Goal: Task Accomplishment & Management: Complete application form

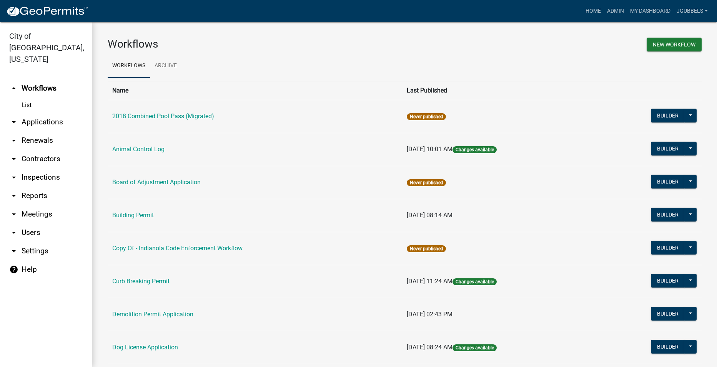
scroll to position [115, 0]
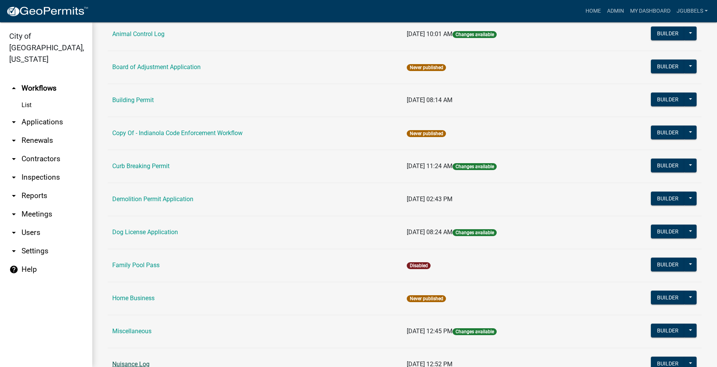
click at [142, 361] on link "Nuisance Log" at bounding box center [130, 364] width 37 height 7
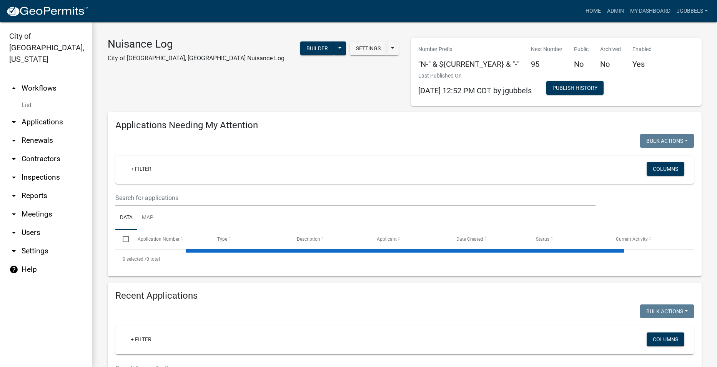
select select "2: 50"
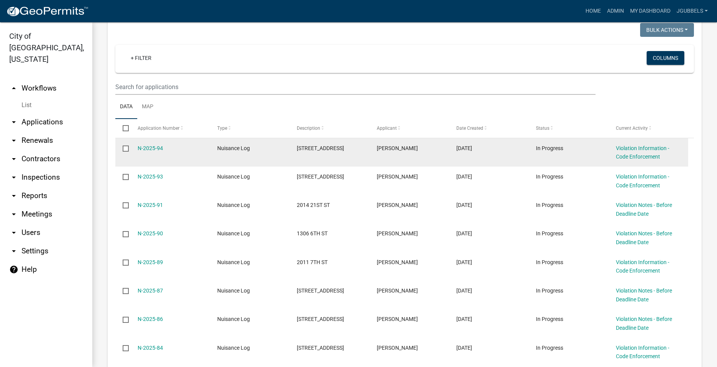
scroll to position [115, 0]
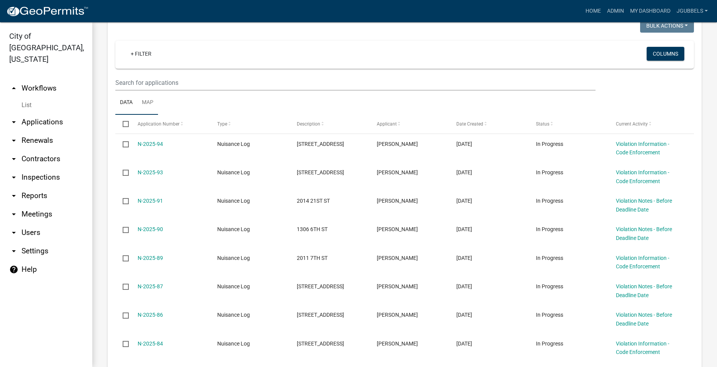
click at [151, 104] on link "Map" at bounding box center [147, 103] width 21 height 25
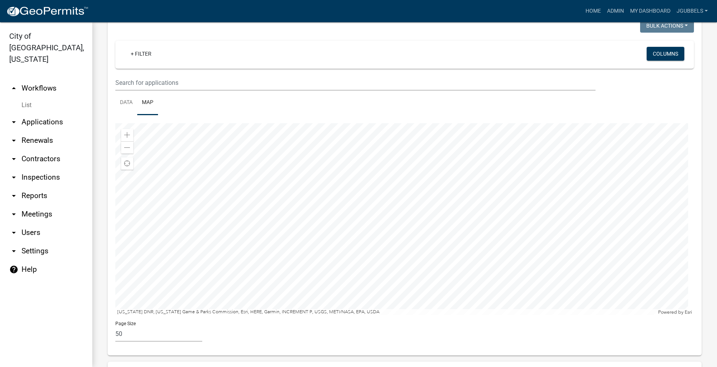
click at [442, 231] on div at bounding box center [404, 219] width 578 height 192
click at [457, 211] on div at bounding box center [404, 219] width 578 height 192
click at [442, 227] on div at bounding box center [404, 219] width 578 height 192
click at [390, 213] on div at bounding box center [404, 219] width 578 height 192
click at [392, 214] on div at bounding box center [404, 219] width 578 height 192
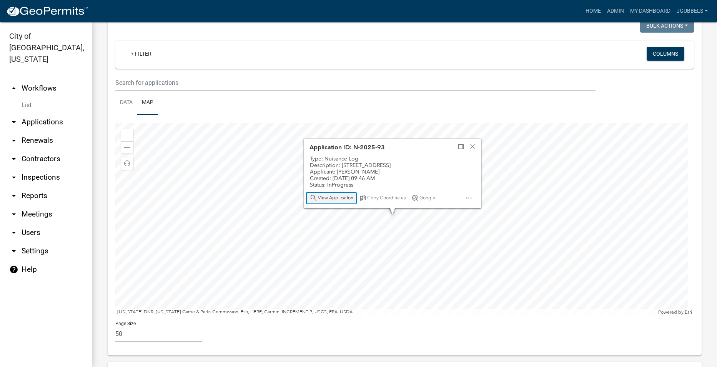
click at [341, 199] on span "View Application" at bounding box center [335, 198] width 35 height 6
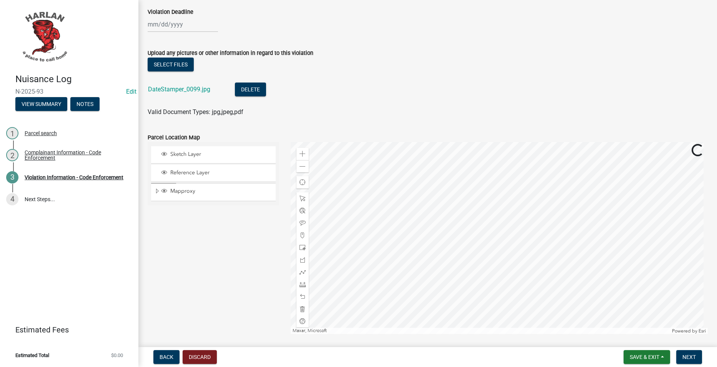
scroll to position [692, 0]
click at [192, 90] on link "DateStamper_0099.jpg" at bounding box center [179, 88] width 62 height 7
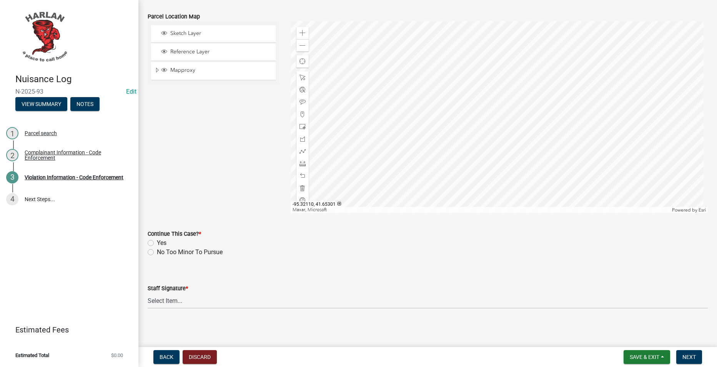
scroll to position [813, 0]
click at [155, 239] on div "Yes" at bounding box center [428, 241] width 560 height 9
click at [157, 242] on label "Yes" at bounding box center [162, 241] width 10 height 9
click at [157, 242] on input "Yes" at bounding box center [159, 239] width 5 height 5
radio input "true"
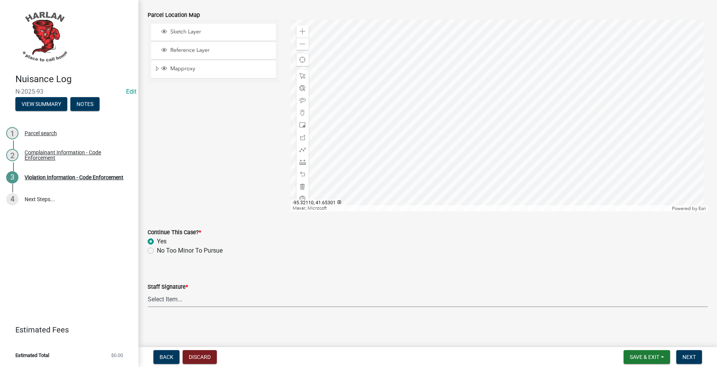
click at [193, 303] on select "Select Item... [PERSON_NAME] [PERSON_NAME] [PERSON_NAME]" at bounding box center [428, 300] width 560 height 16
click at [148, 292] on select "Select Item... [PERSON_NAME] [PERSON_NAME] [PERSON_NAME]" at bounding box center [428, 300] width 560 height 16
select select "0a298d24-01ac-4a1e-916a-936262bff8a5"
click at [649, 358] on span "Save & Exit" at bounding box center [644, 357] width 30 height 6
click at [631, 323] on button "Save" at bounding box center [638, 319] width 61 height 18
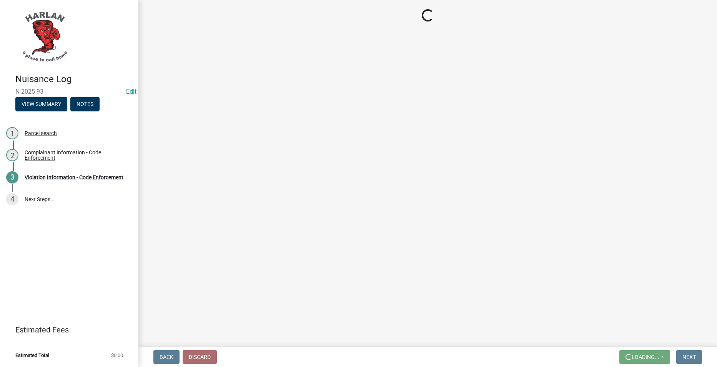
scroll to position [0, 0]
select select "0a298d24-01ac-4a1e-916a-936262bff8a5"
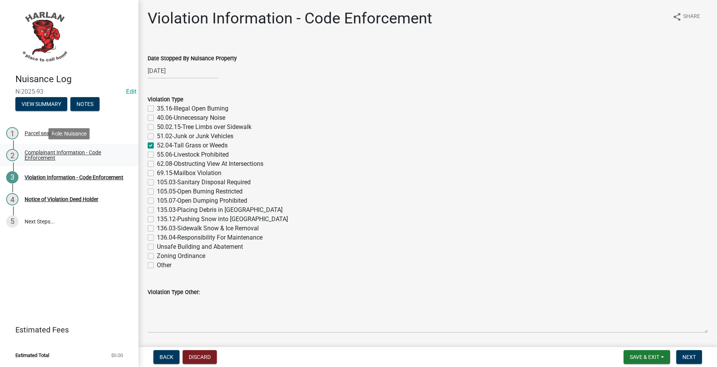
click at [52, 159] on div "Complainant Information - Code Enforcement" at bounding box center [75, 155] width 101 height 11
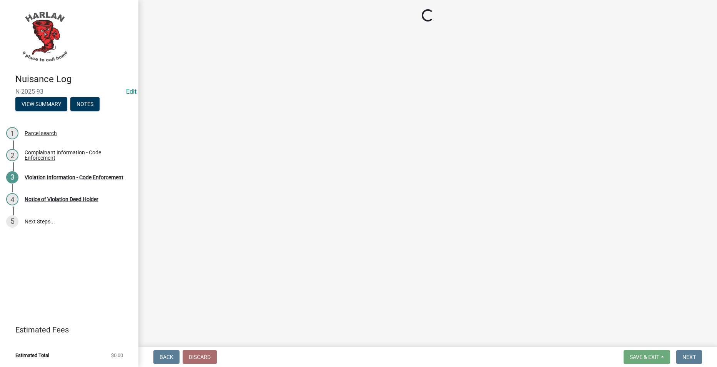
select select "49b6a45b-4058-468a-b08f-043d13f31423"
select select "c036b1b8-0d0a-4718-af47-3855d29bc181"
select select "db954dd5-c658-4052-8664-ee6695e82e3a"
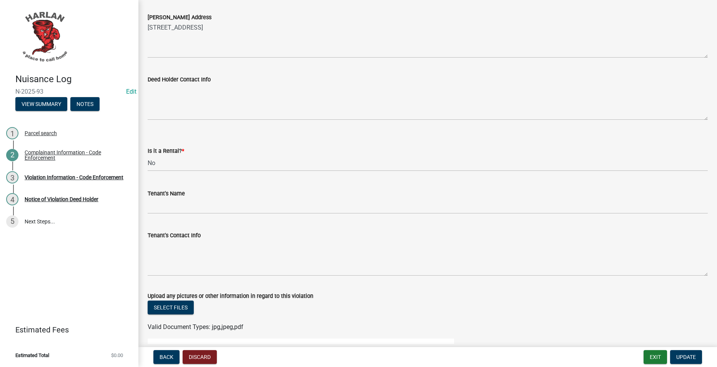
scroll to position [807, 0]
click at [103, 177] on div "Violation Information - Code Enforcement" at bounding box center [74, 177] width 99 height 5
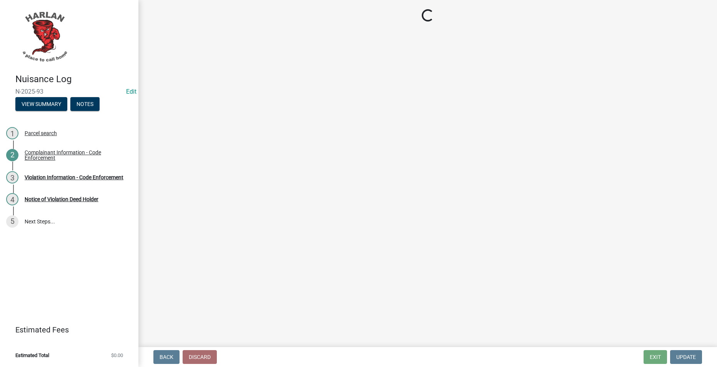
select select "0a298d24-01ac-4a1e-916a-936262bff8a5"
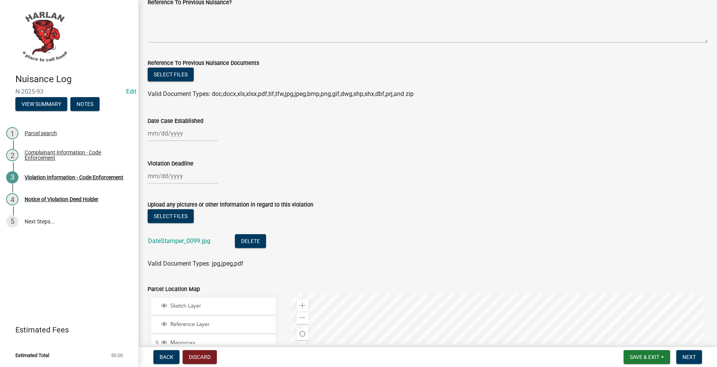
scroll to position [615, 0]
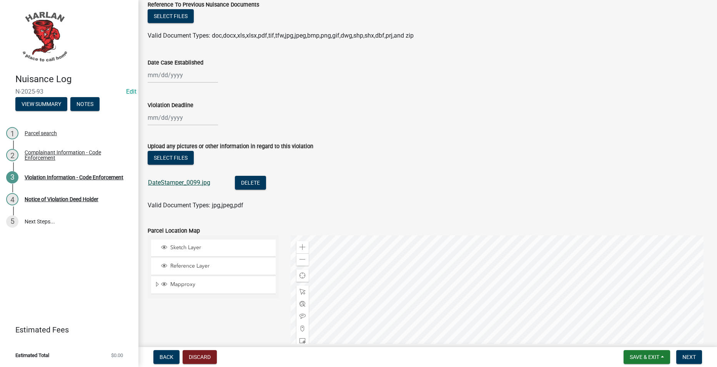
click at [191, 182] on link "DateStamper_0099.jpg" at bounding box center [179, 182] width 62 height 7
click at [177, 75] on div at bounding box center [183, 75] width 70 height 16
select select "10"
select select "2025"
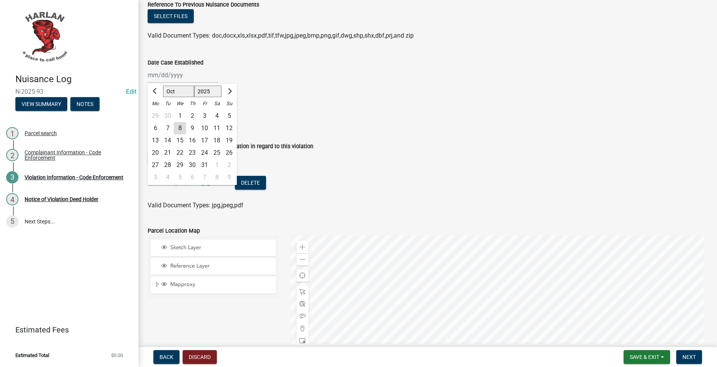
click at [179, 113] on div "1" at bounding box center [180, 116] width 12 height 12
type input "[DATE]"
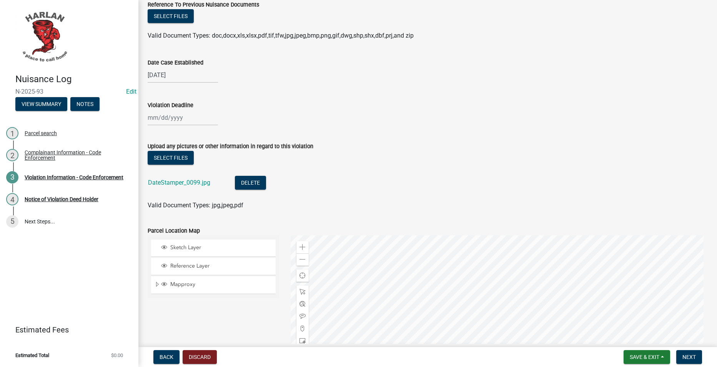
click at [196, 116] on div at bounding box center [183, 118] width 70 height 16
select select "10"
select select "2025"
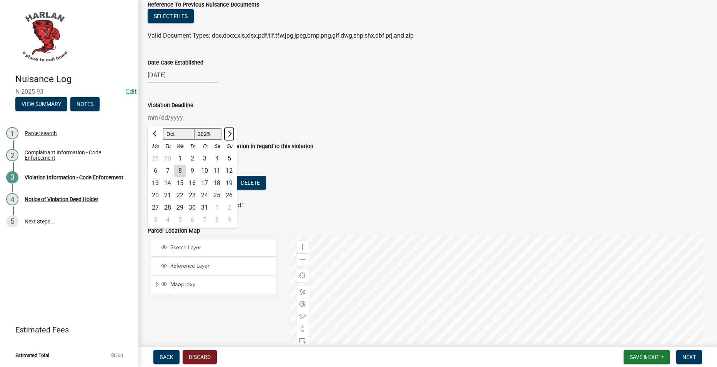
click at [230, 131] on button "Next month" at bounding box center [228, 134] width 9 height 12
select select "11"
click at [159, 184] on div "10" at bounding box center [155, 183] width 12 height 12
type input "[DATE]"
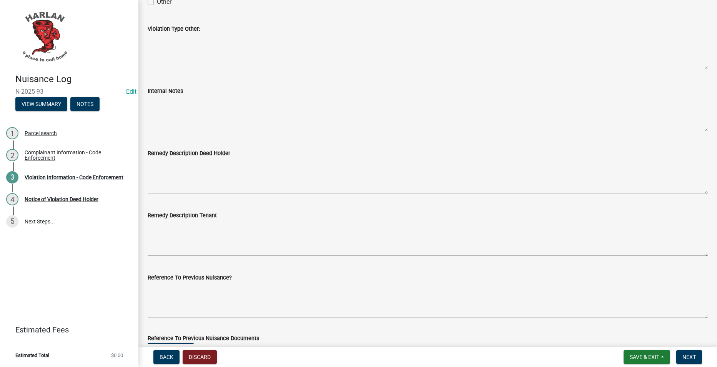
scroll to position [293, 0]
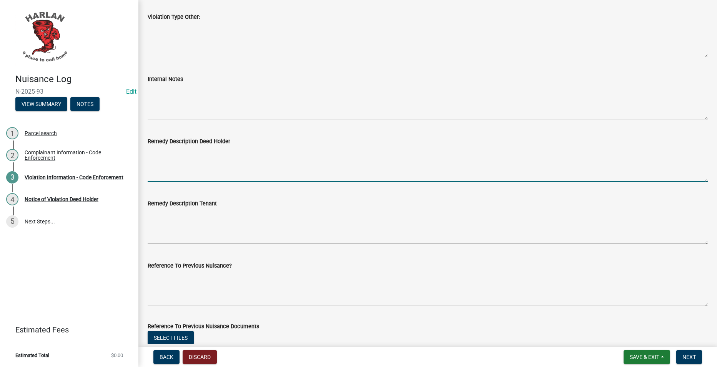
click at [357, 151] on textarea "Remedy Description Deed Holder" at bounding box center [428, 164] width 560 height 36
paste textarea "The City has observed that the vegetation in the public right-of-way on your pr…"
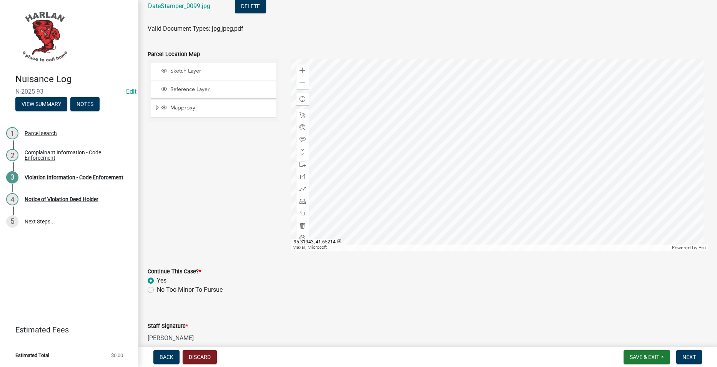
scroll to position [792, 0]
type textarea "The City has observed that the vegetation in the public right-of-way on your pr…"
click at [692, 354] on span "Next" at bounding box center [688, 357] width 13 height 6
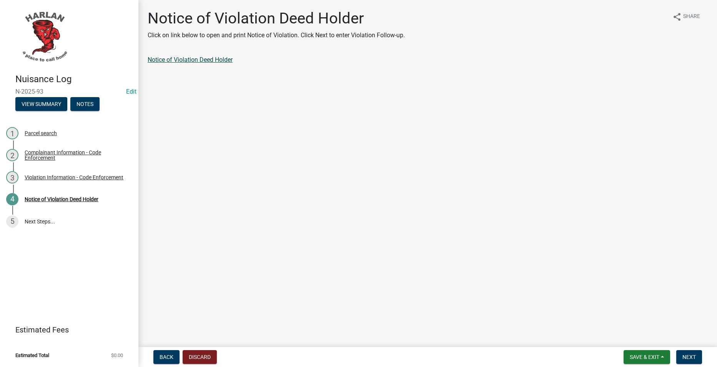
click at [228, 58] on link "Notice of Violation Deed Holder" at bounding box center [190, 59] width 85 height 7
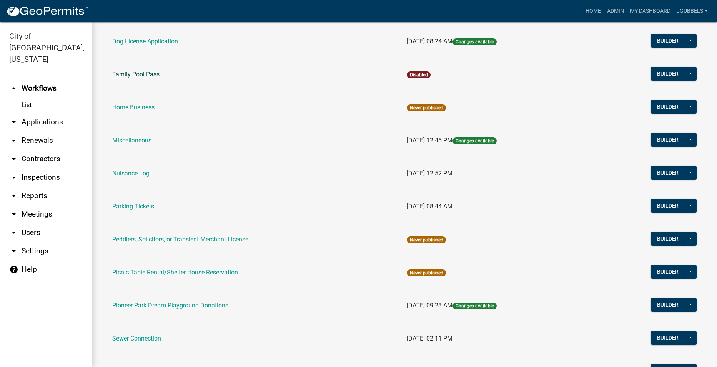
scroll to position [307, 0]
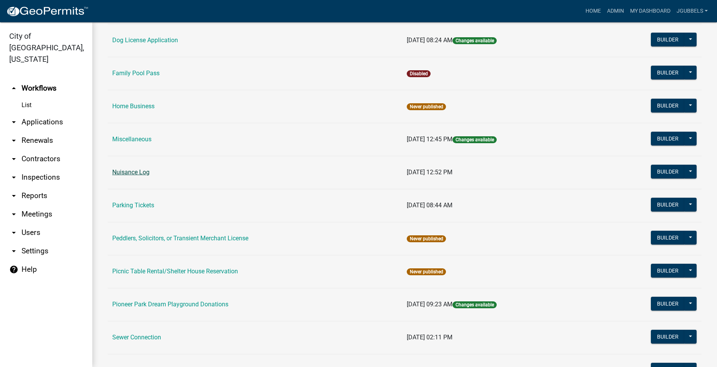
click at [145, 173] on link "Nuisance Log" at bounding box center [130, 172] width 37 height 7
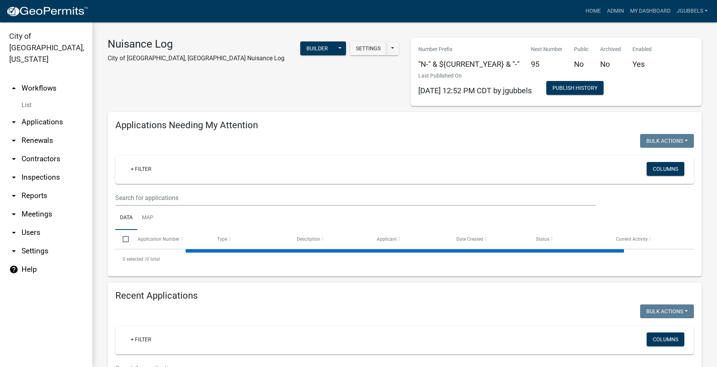
select select "2: 50"
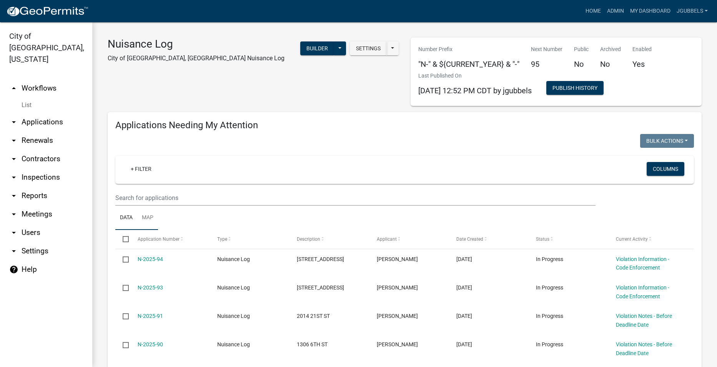
click at [151, 221] on link "Map" at bounding box center [147, 218] width 21 height 25
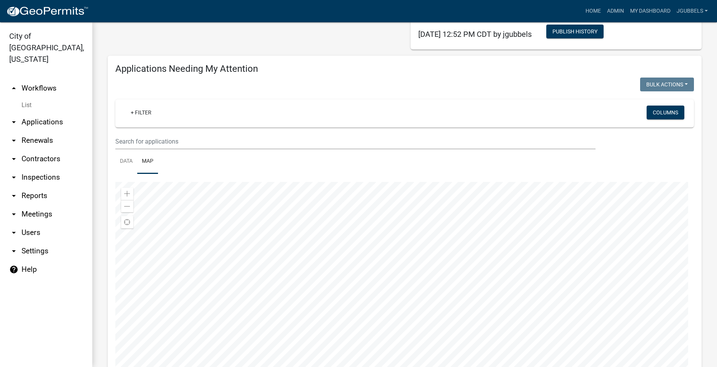
scroll to position [192, 0]
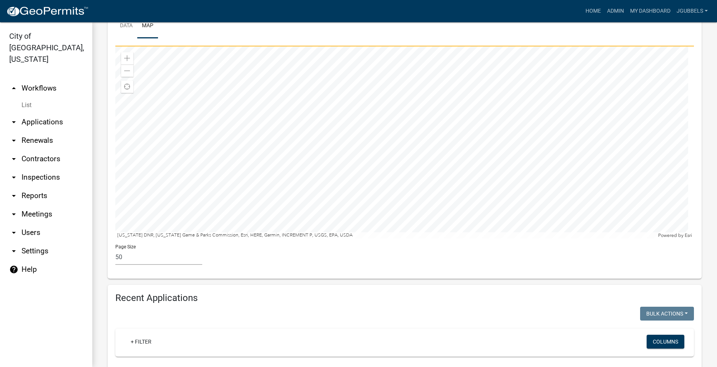
click at [461, 176] on div at bounding box center [404, 142] width 578 height 192
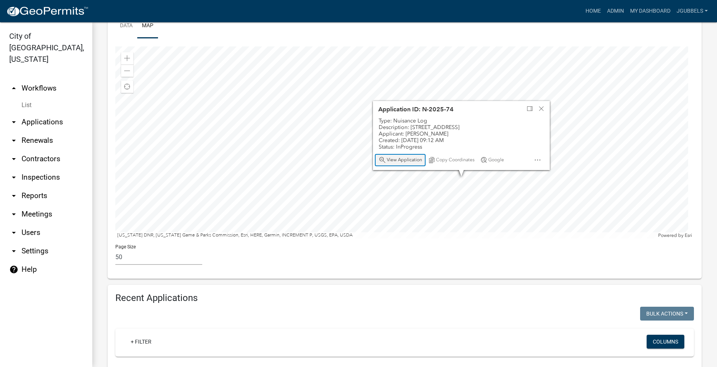
click at [416, 162] on span "View Application" at bounding box center [404, 160] width 35 height 6
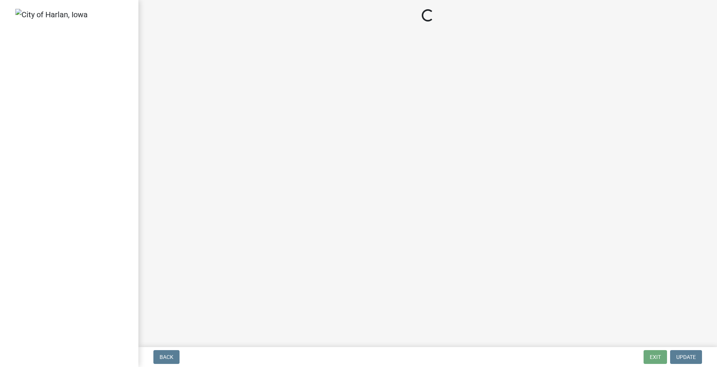
select select "487603ca-b45a-4c36-b707-2c3ad8467b2a"
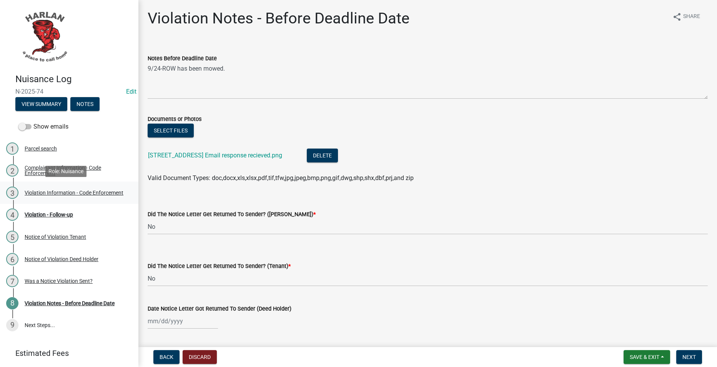
click at [90, 190] on div "Violation Information - Code Enforcement" at bounding box center [74, 192] width 99 height 5
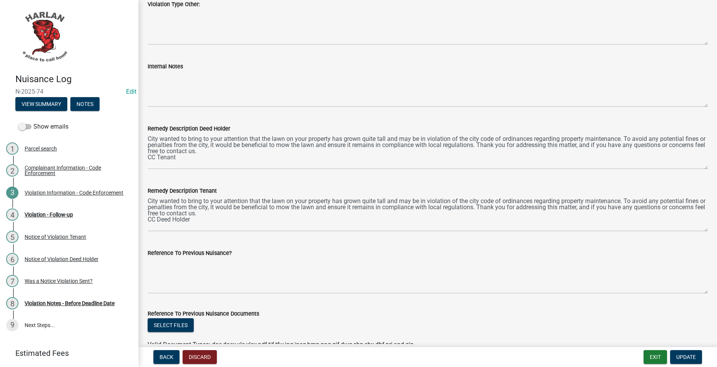
scroll to position [307, 0]
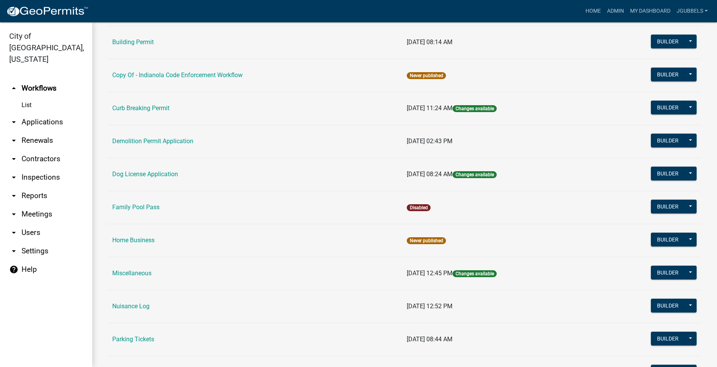
scroll to position [307, 0]
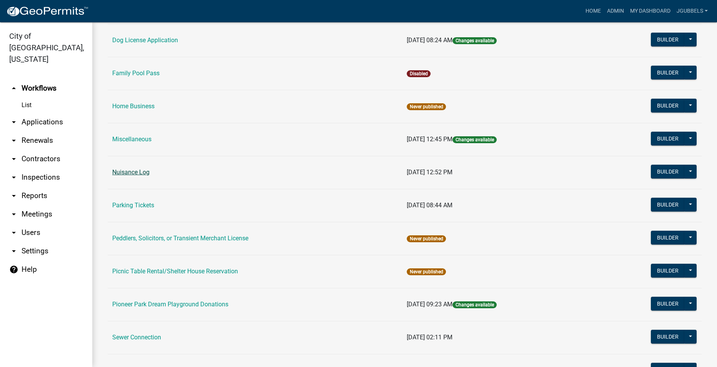
click at [148, 175] on link "Nuisance Log" at bounding box center [130, 172] width 37 height 7
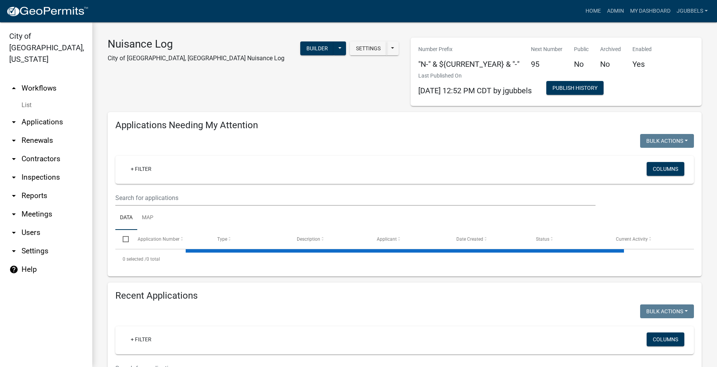
select select "2: 50"
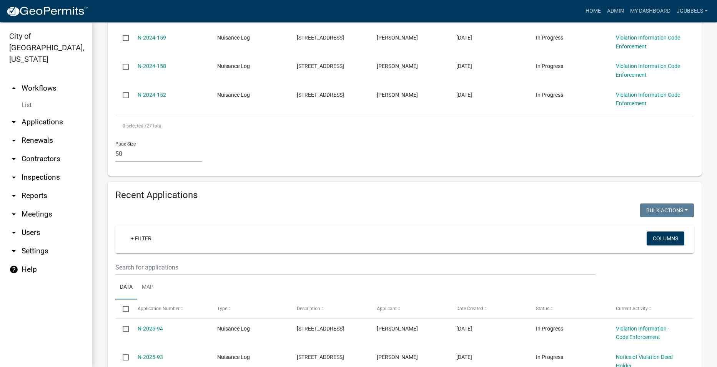
scroll to position [999, 0]
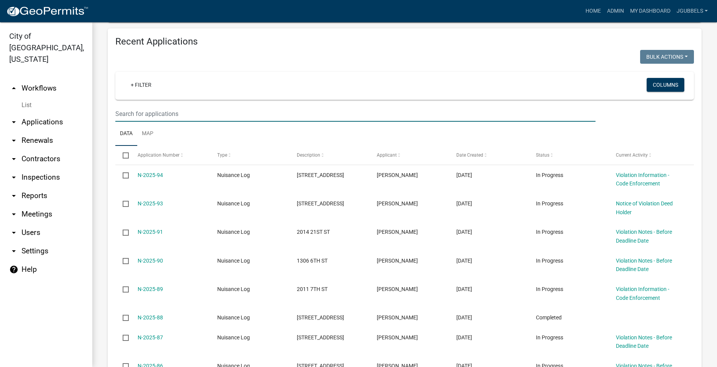
click at [206, 114] on input "text" at bounding box center [355, 114] width 480 height 16
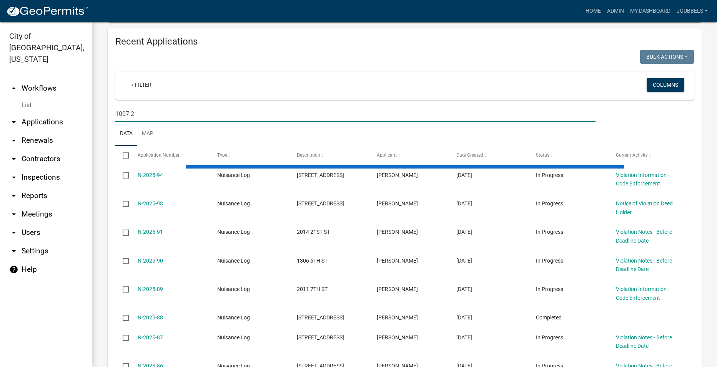
scroll to position [870, 0]
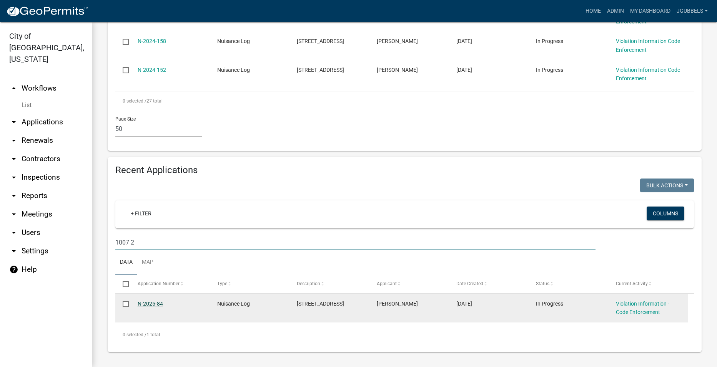
type input "1007 2"
click at [154, 303] on link "N-2025-84" at bounding box center [150, 304] width 25 height 6
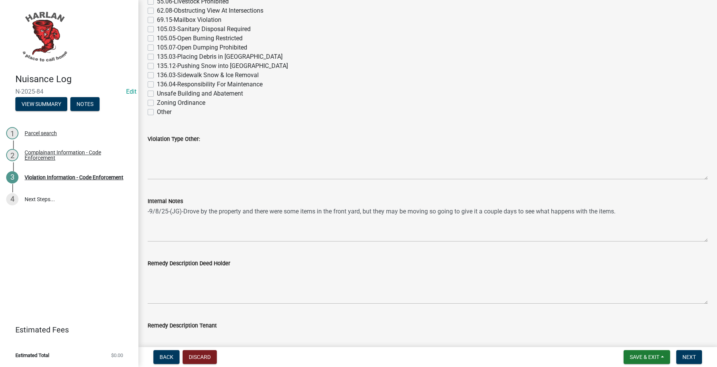
scroll to position [192, 0]
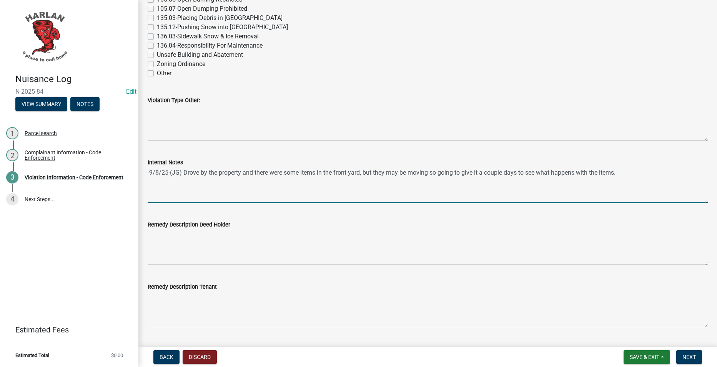
drag, startPoint x: 182, startPoint y: 170, endPoint x: 663, endPoint y: 168, distance: 481.4
click at [663, 168] on textarea "-9/8/25-(JG)-Drove by the property and there were some items in the front yard,…" at bounding box center [428, 185] width 560 height 36
click at [230, 186] on textarea "-9/8/25-(JG)-Drove by the property and there were some items in the front yard,…" at bounding box center [428, 185] width 560 height 36
click at [644, 169] on textarea "-9/8/25-(JG)-Drove by the property and there were some items in the front yard,…" at bounding box center [428, 185] width 560 height 36
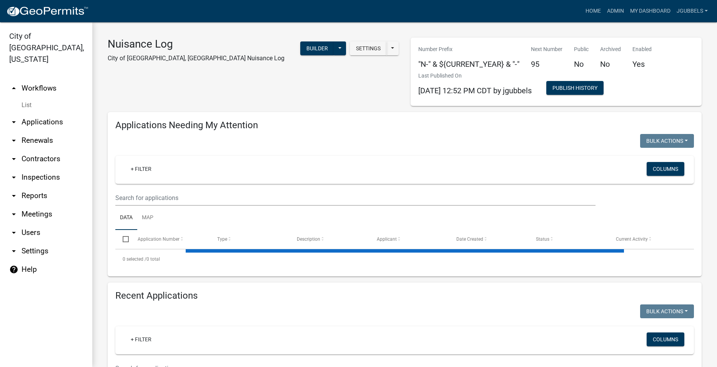
select select "2: 50"
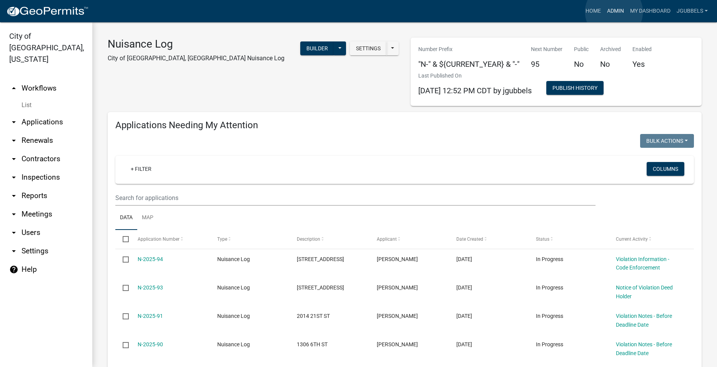
click at [614, 12] on link "Admin" at bounding box center [615, 11] width 23 height 15
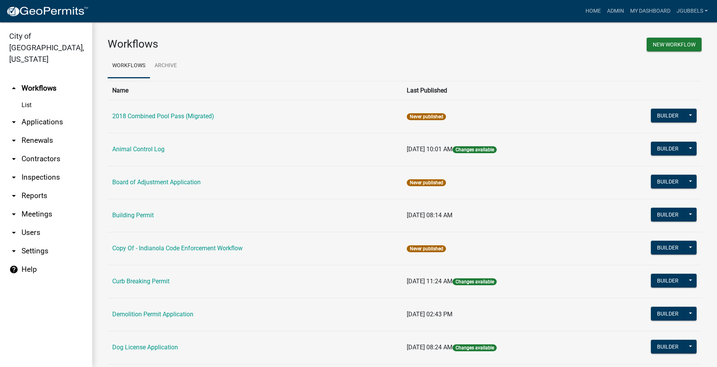
click at [143, 219] on td "Building Permit" at bounding box center [255, 215] width 294 height 33
click at [142, 217] on link "Building Permit" at bounding box center [132, 215] width 41 height 7
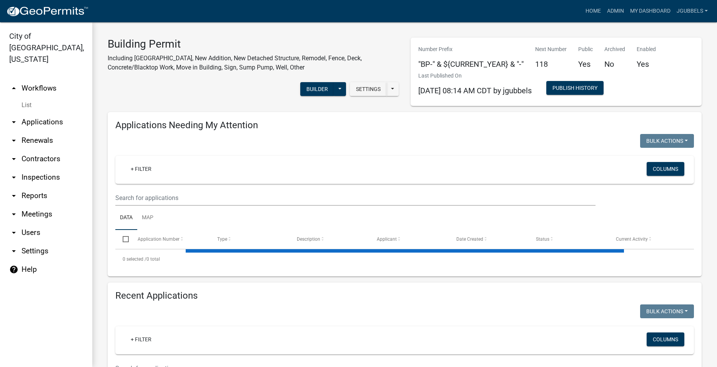
select select "2: 50"
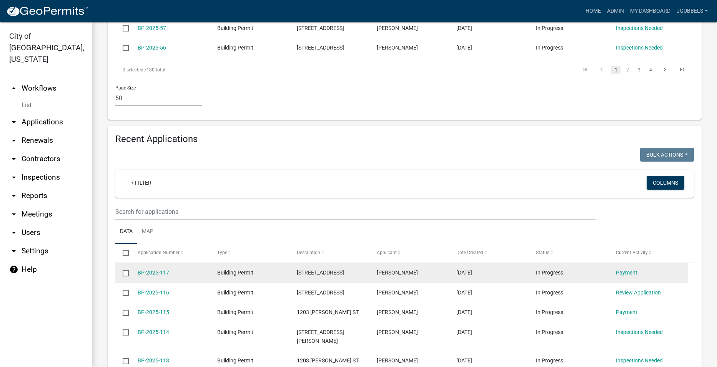
scroll to position [1306, 0]
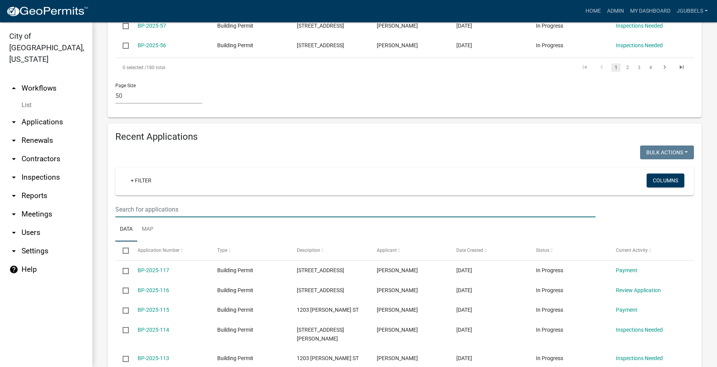
click at [231, 202] on input "text" at bounding box center [355, 210] width 480 height 16
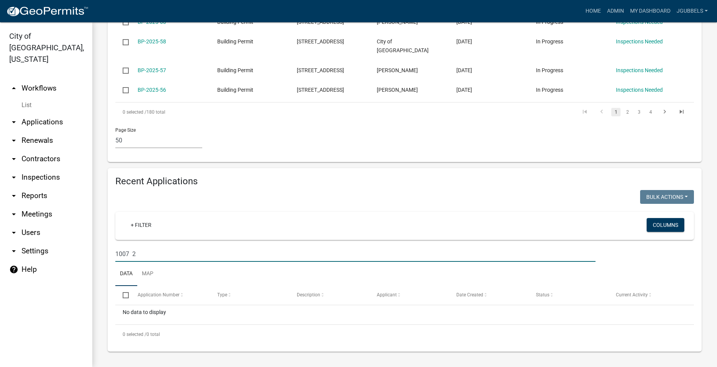
scroll to position [1165, 0]
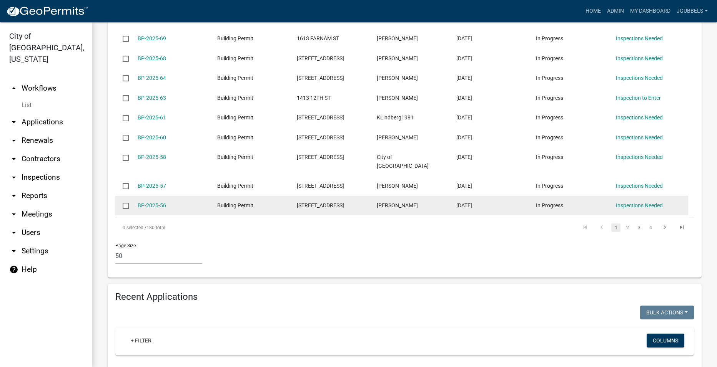
type input "1007 2"
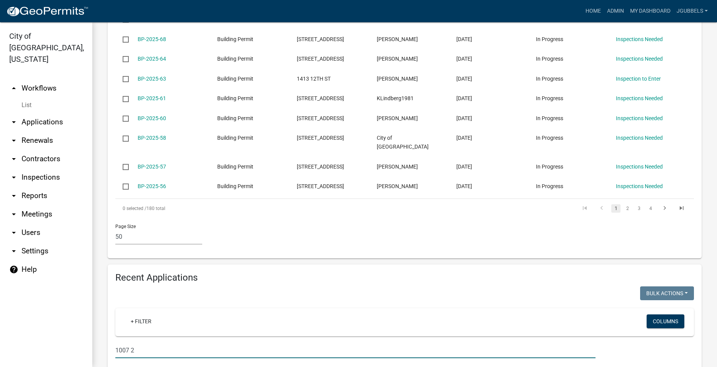
click at [171, 343] on input "1007 2" at bounding box center [355, 351] width 480 height 16
click at [172, 343] on input "1007 2" at bounding box center [355, 351] width 480 height 16
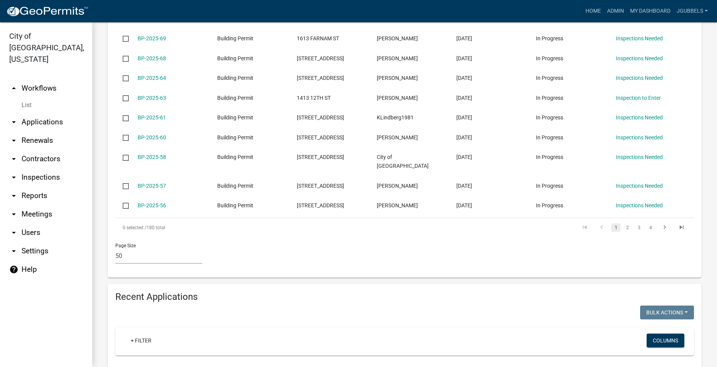
scroll to position [1306, 0]
